Goal: Information Seeking & Learning: Understand process/instructions

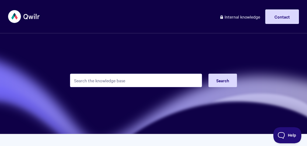
click at [123, 81] on input "Search the knowledge base" at bounding box center [136, 80] width 132 height 13
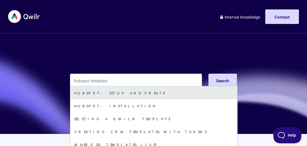
type input "hubspot template"
click at [126, 92] on link "HubSpot: Setup and Create" at bounding box center [153, 92] width 167 height 13
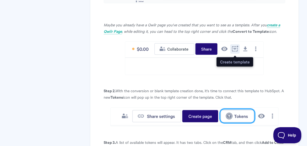
scroll to position [626, 0]
